Goal: Task Accomplishment & Management: Manage account settings

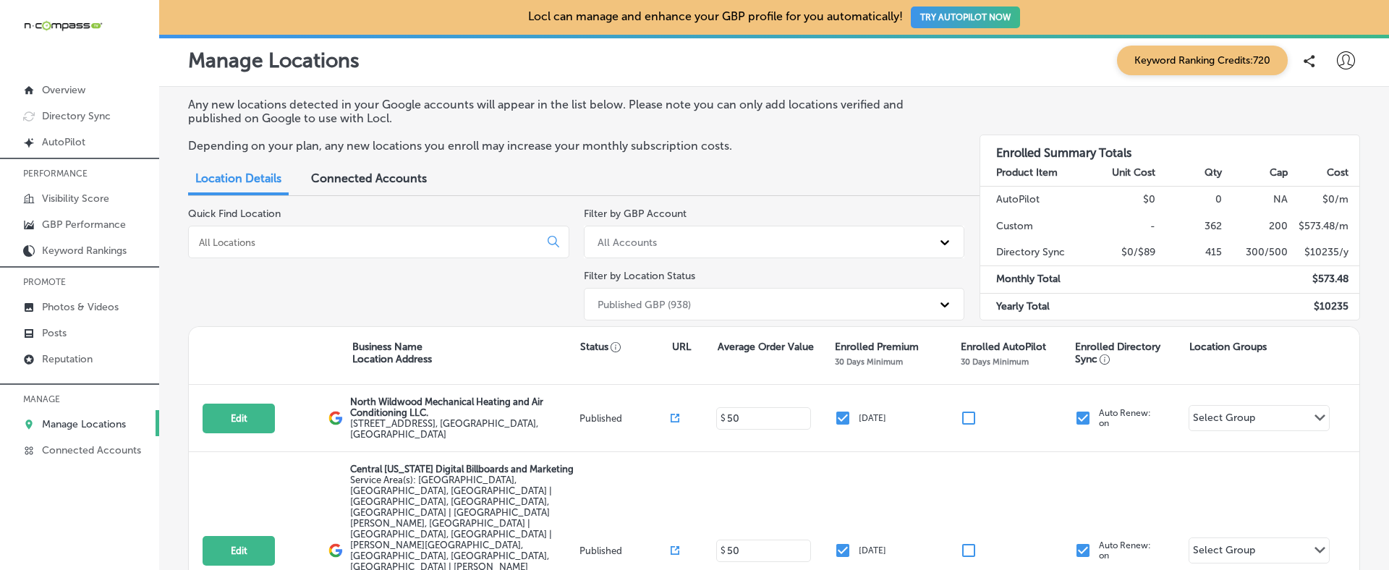
click at [1353, 69] on div at bounding box center [1346, 60] width 18 height 18
click at [1320, 114] on p "My Account" at bounding box center [1325, 112] width 65 height 17
select select "US"
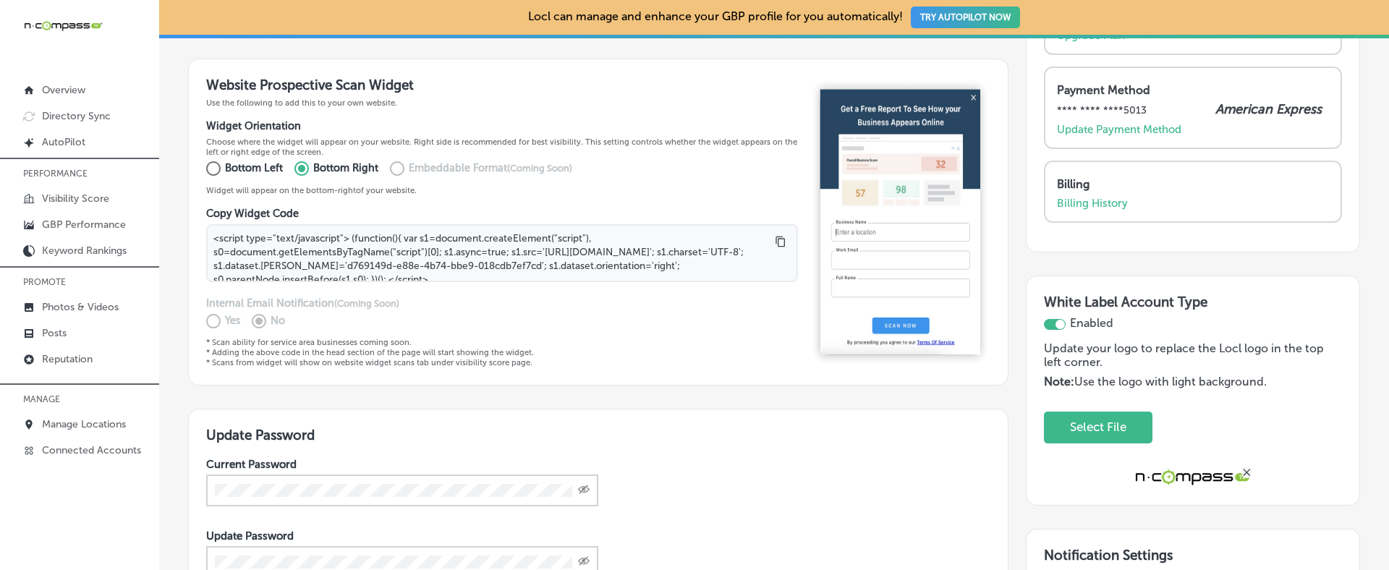
scroll to position [305, 0]
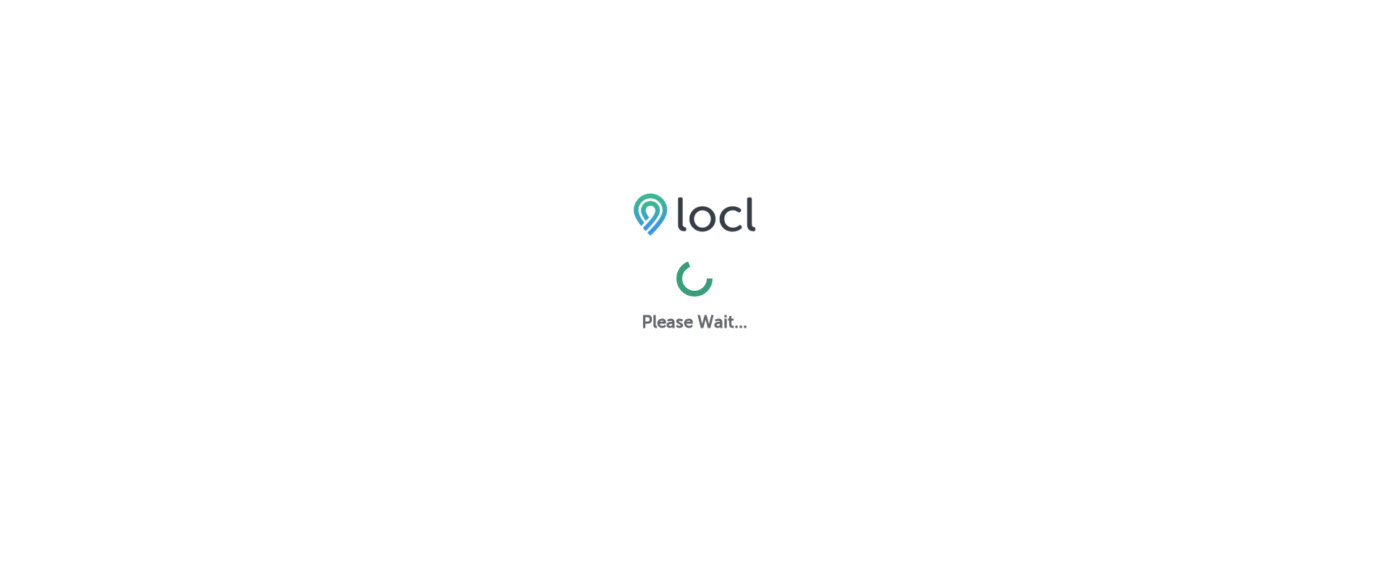
select select "US"
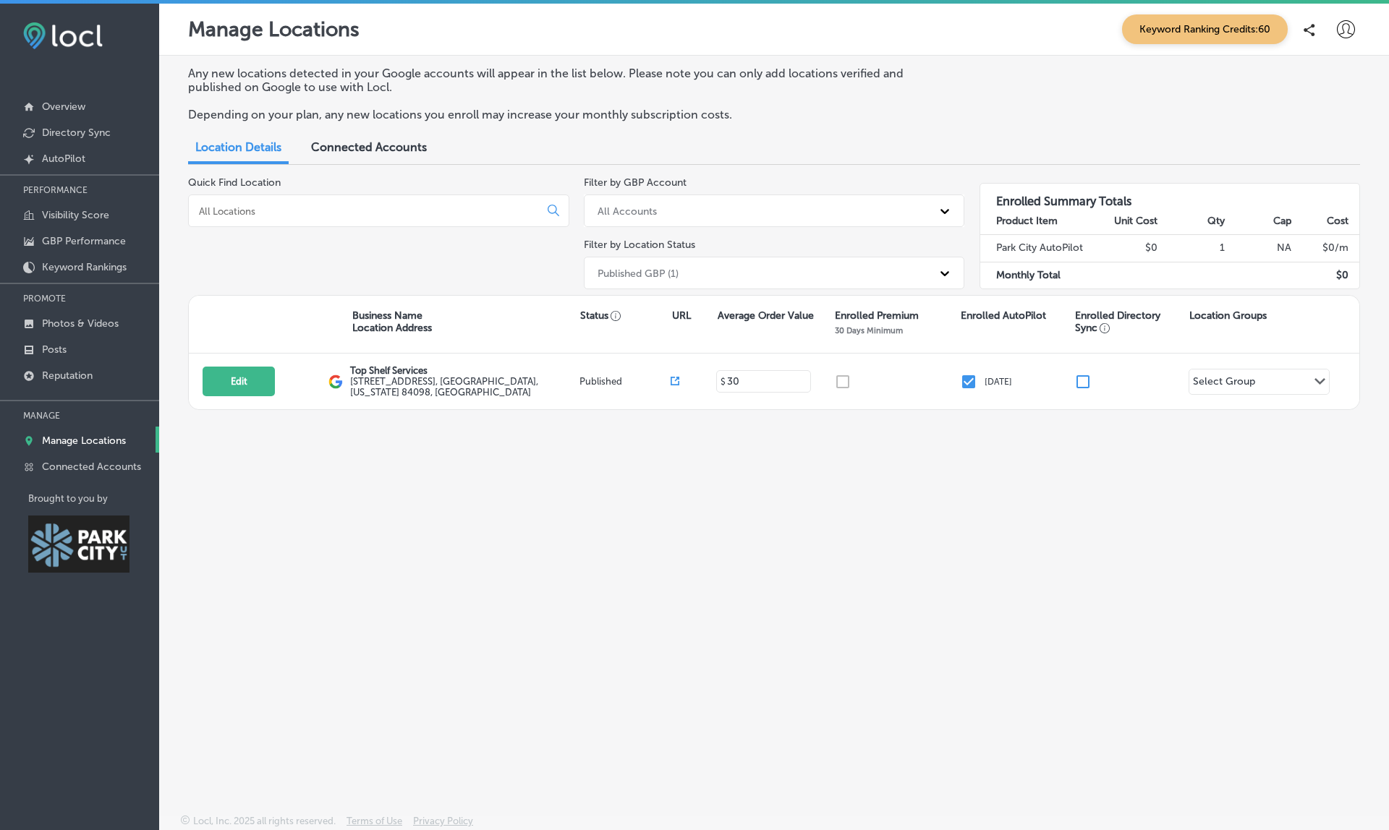
click at [1340, 28] on icon at bounding box center [1346, 29] width 18 height 18
click at [1313, 92] on li "My Account" at bounding box center [1320, 81] width 100 height 33
select select "US"
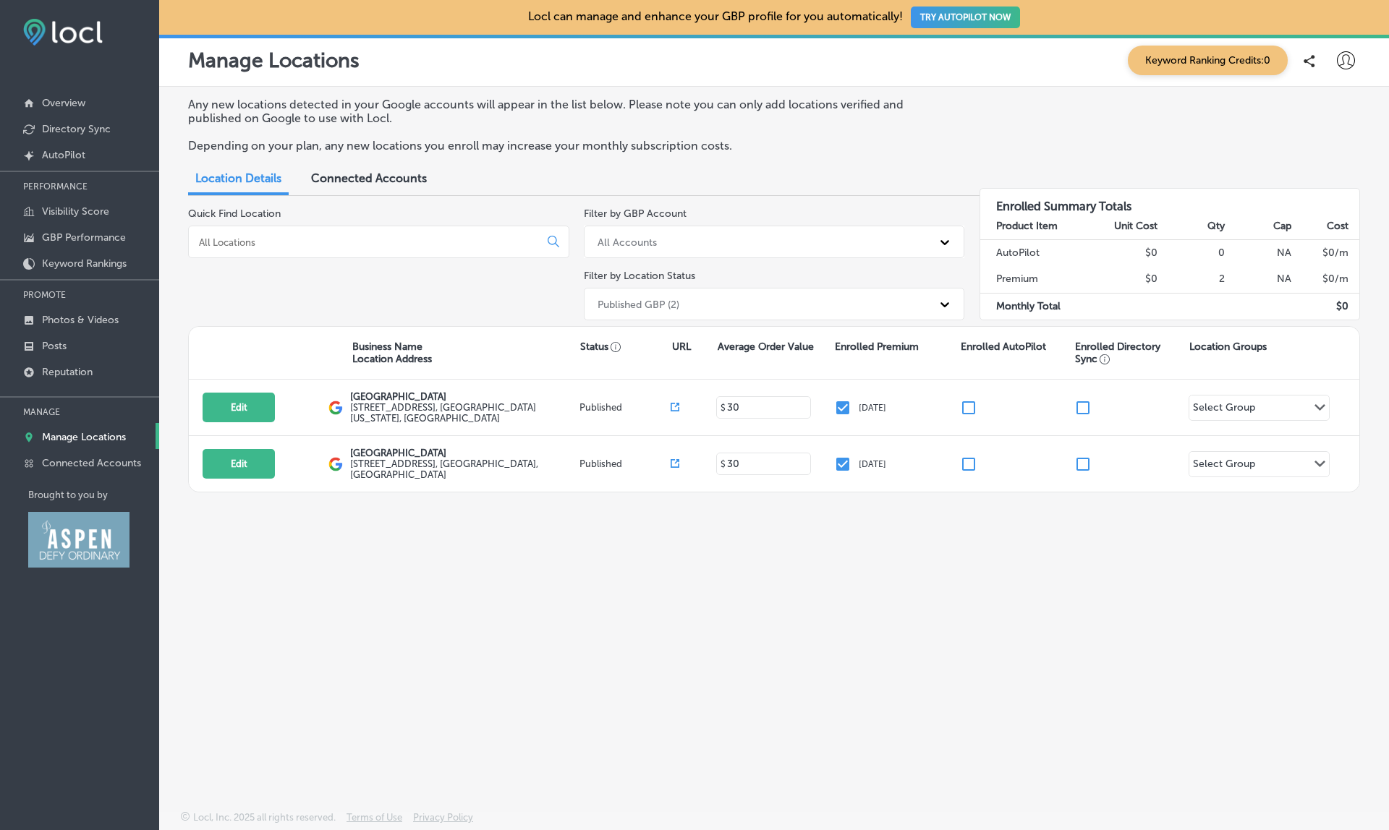
click at [1344, 55] on icon at bounding box center [1346, 60] width 18 height 18
click at [1312, 108] on p "My Account" at bounding box center [1325, 112] width 65 height 17
select select "US"
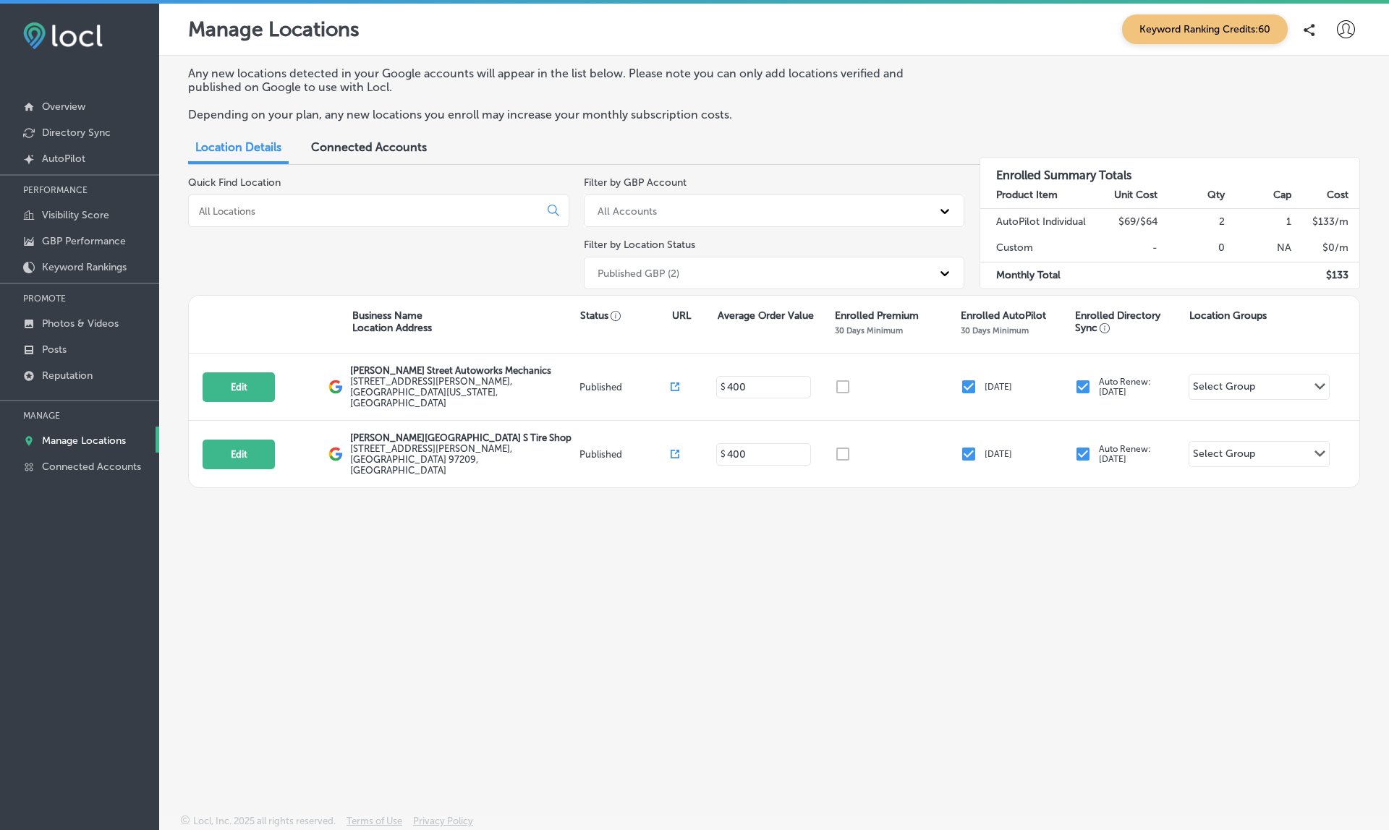
click at [470, 187] on div "Quick Find Location" at bounding box center [378, 236] width 381 height 119
click at [653, 273] on div "Published GBP (2)" at bounding box center [639, 273] width 82 height 12
click at [1350, 25] on icon at bounding box center [1346, 29] width 18 height 18
click at [1328, 77] on p "My Account" at bounding box center [1325, 81] width 65 height 17
select select "US"
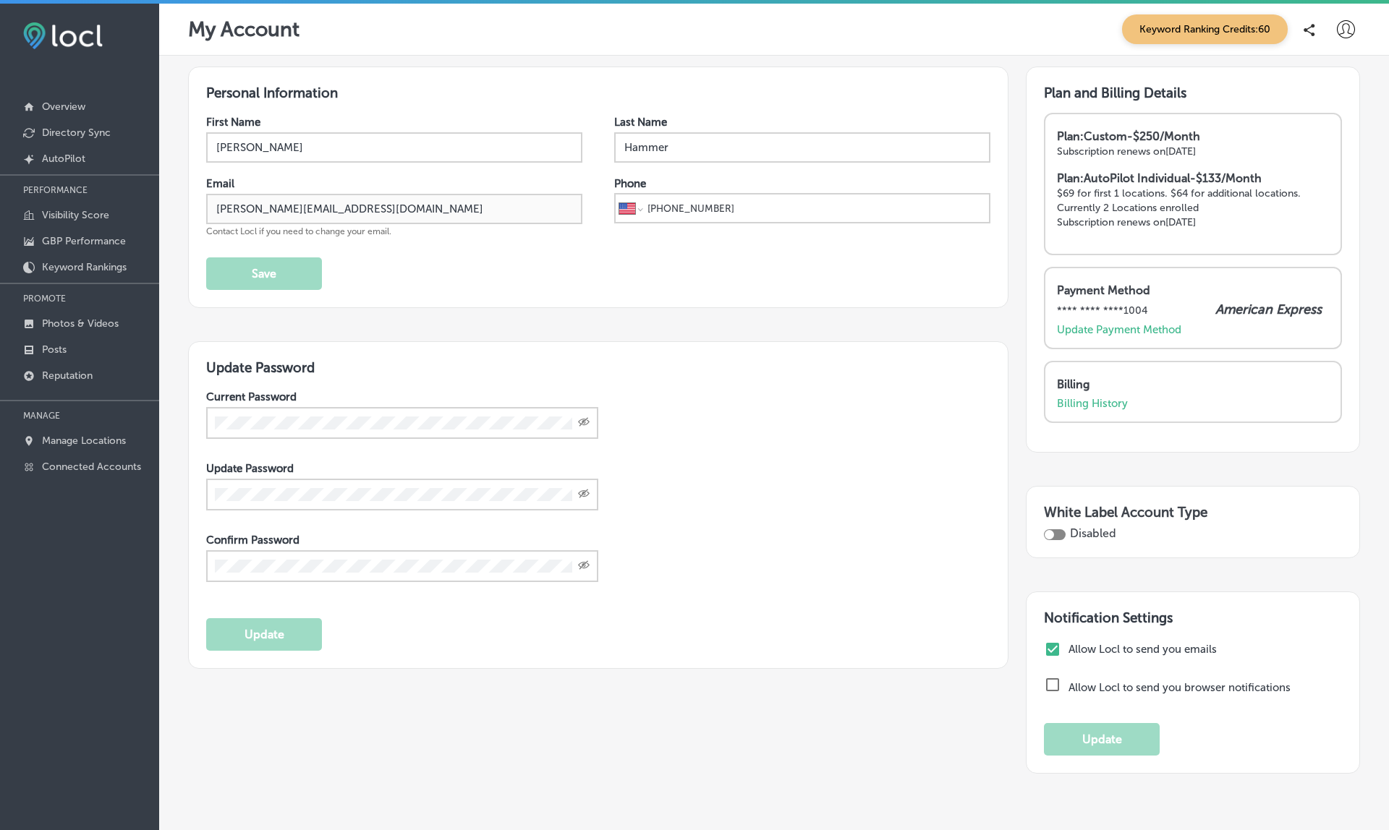
click at [1051, 530] on div at bounding box center [1049, 534] width 9 height 9
checkbox input "true"
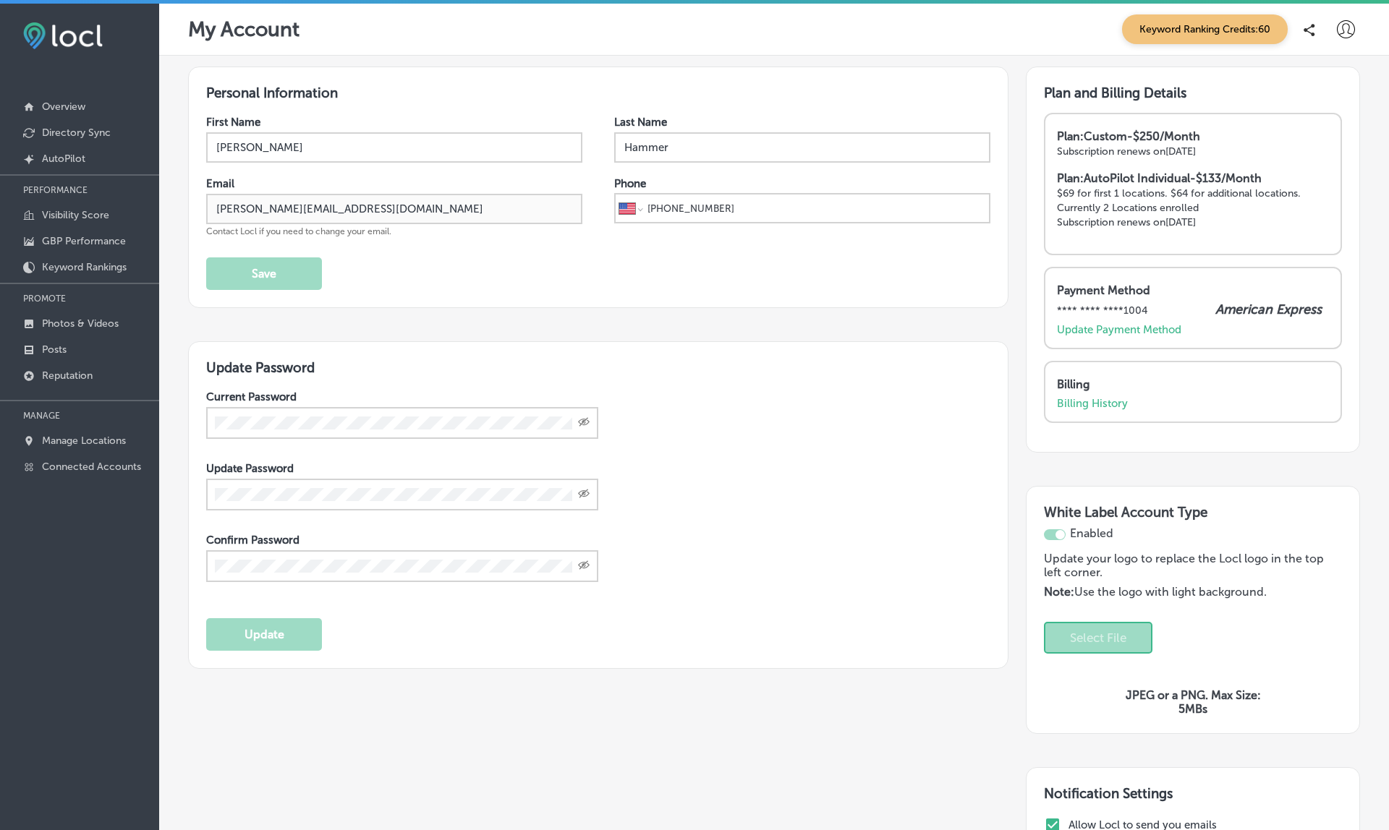
select select "US"
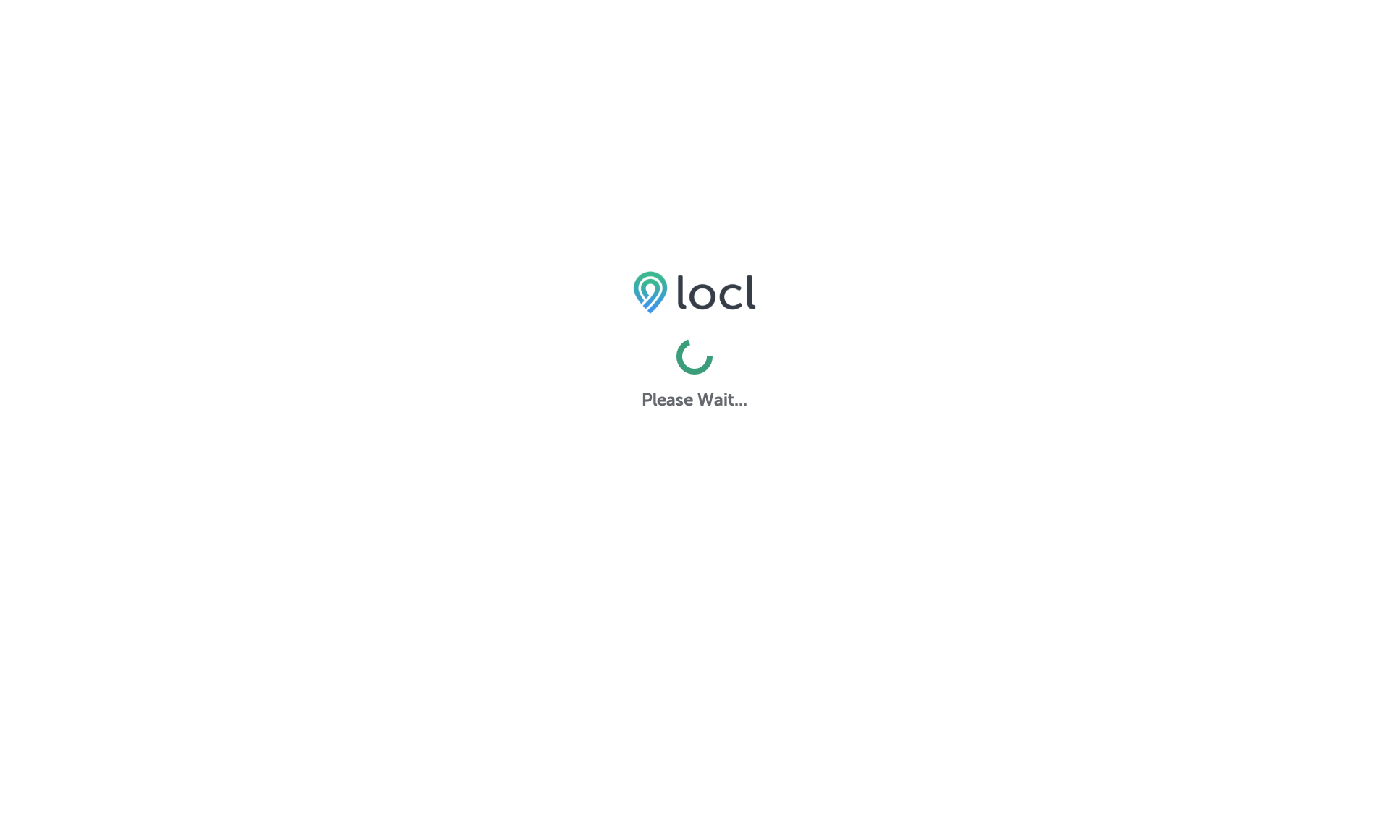
select select "US"
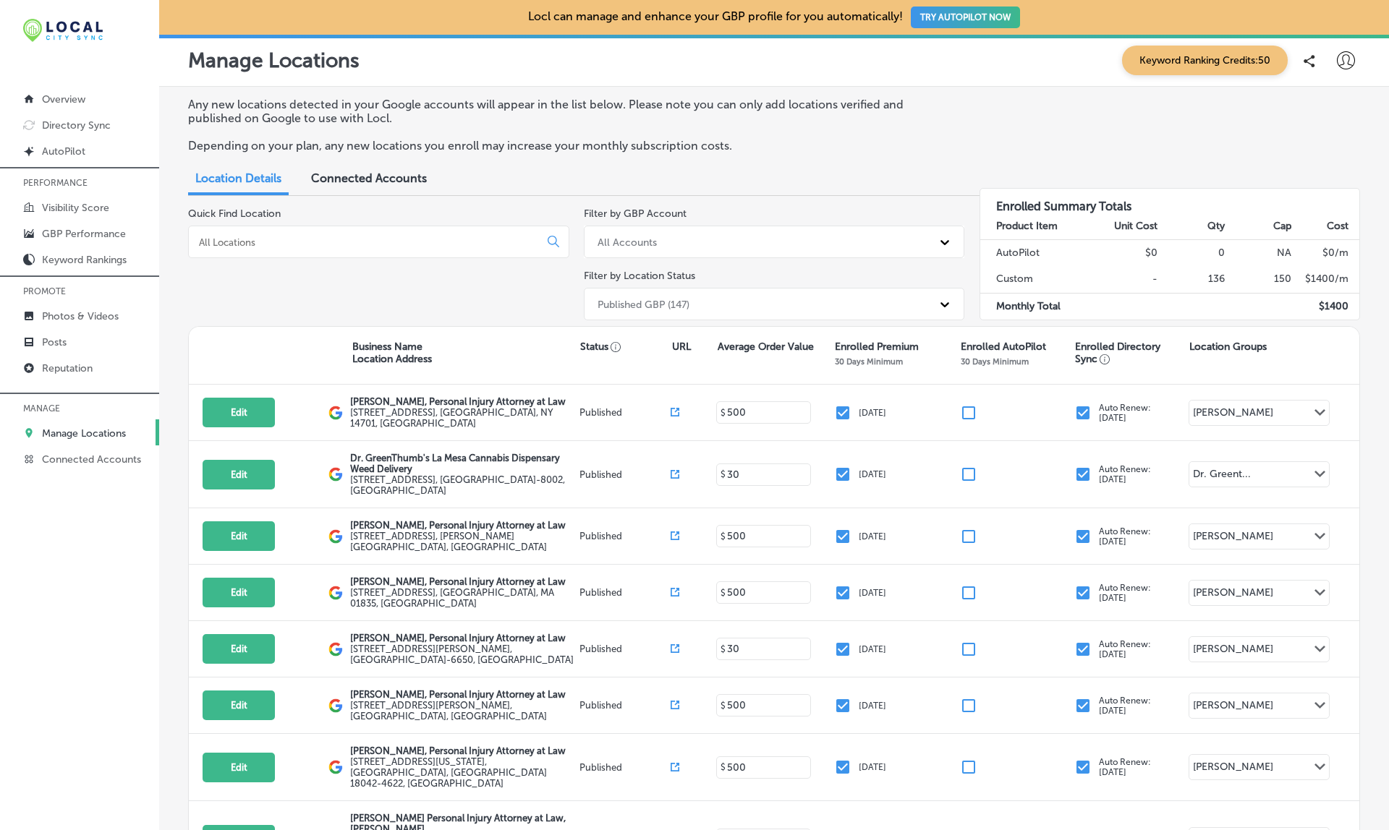
click at [1346, 59] on icon at bounding box center [1346, 60] width 18 height 18
click at [1314, 118] on p "My Account" at bounding box center [1325, 112] width 65 height 17
select select "US"
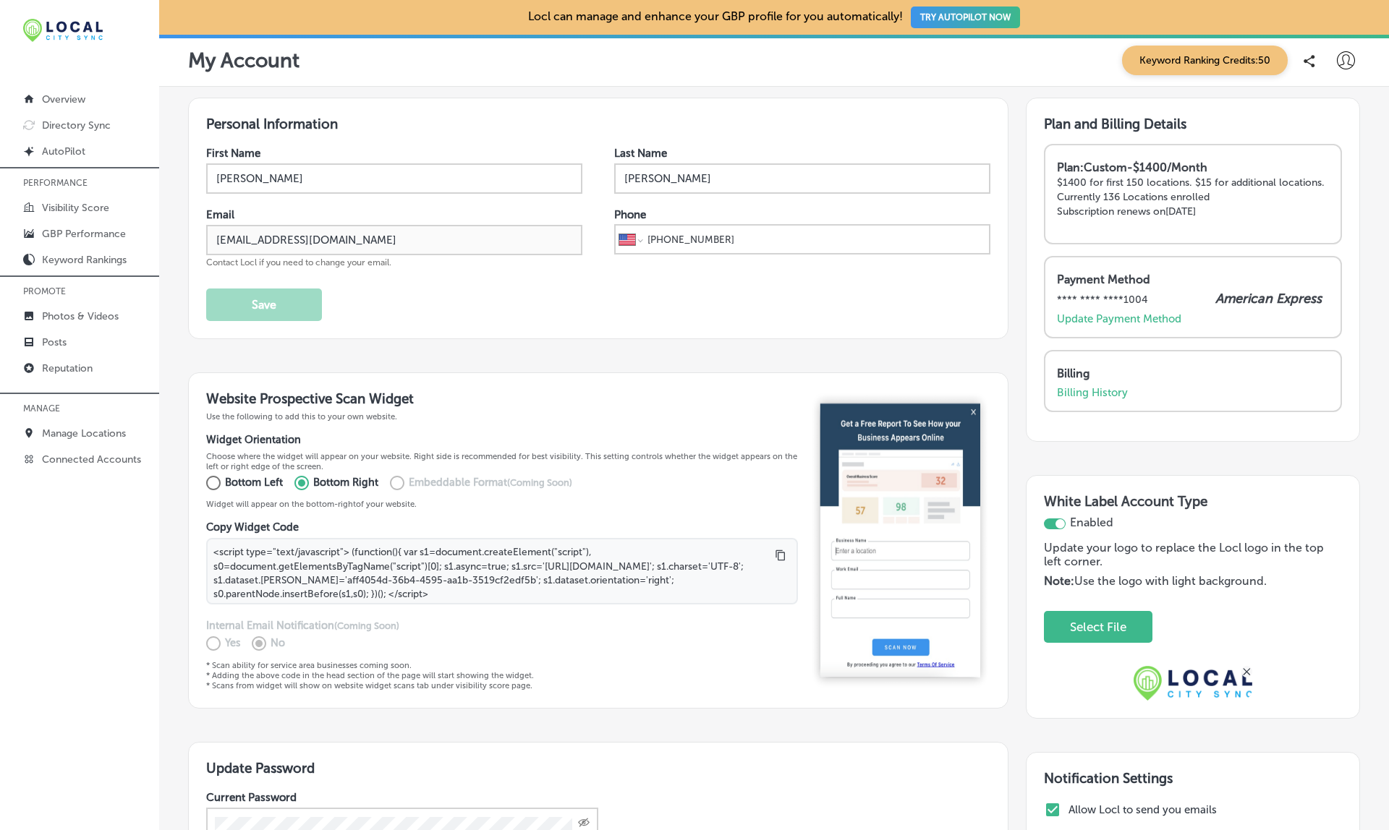
click at [819, 349] on div "Personal Information First Name John Last Name Grattan Email contact@johngratta…" at bounding box center [598, 601] width 820 height 1006
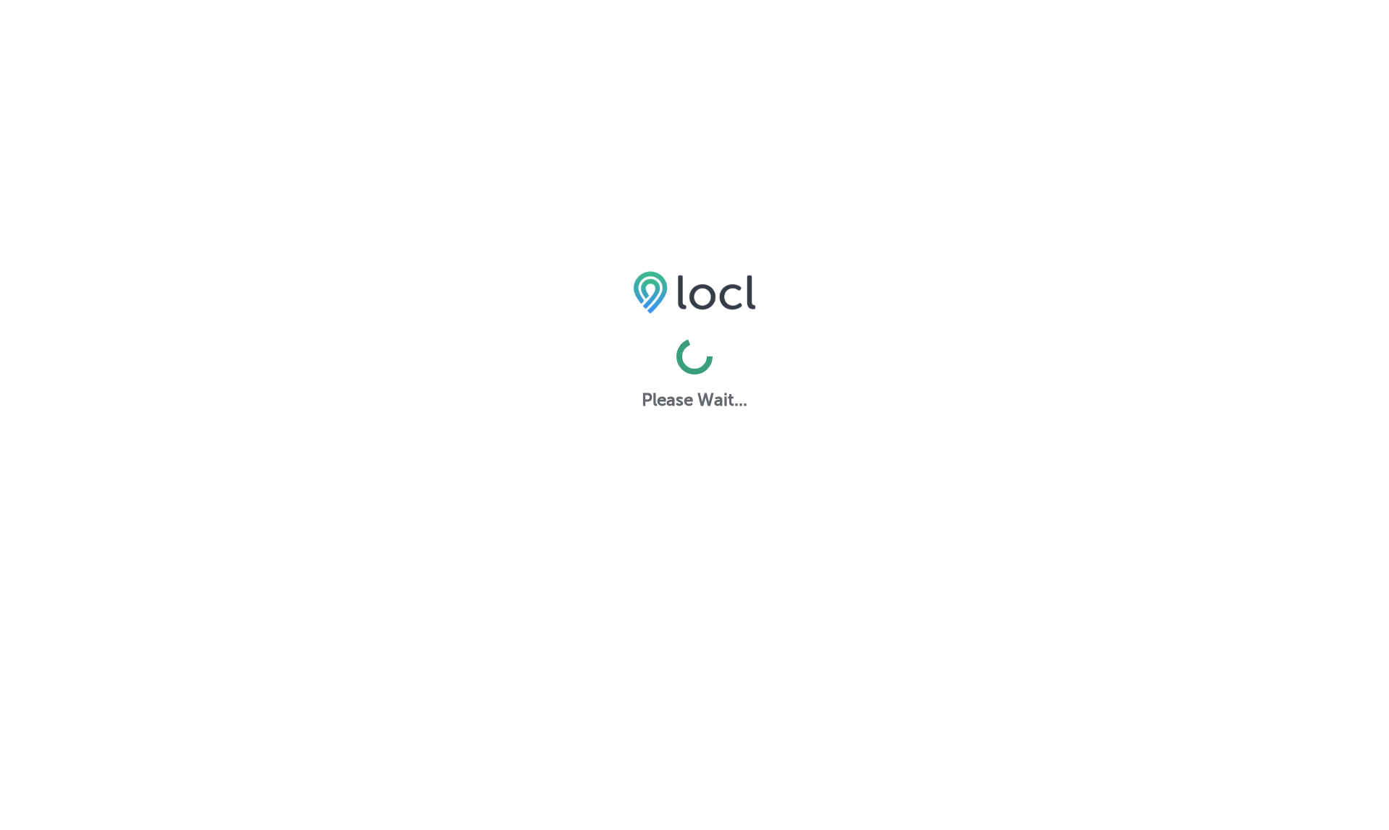
select select "US"
